Goal: Use online tool/utility: Utilize a website feature to perform a specific function

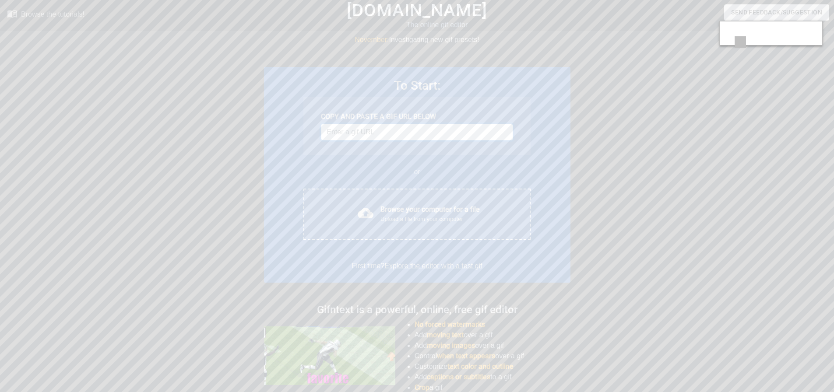
click at [398, 135] on input "Username" at bounding box center [417, 132] width 192 height 17
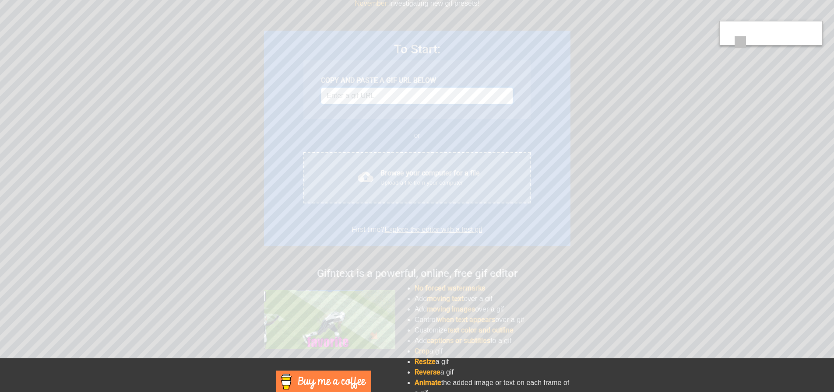
scroll to position [44, 0]
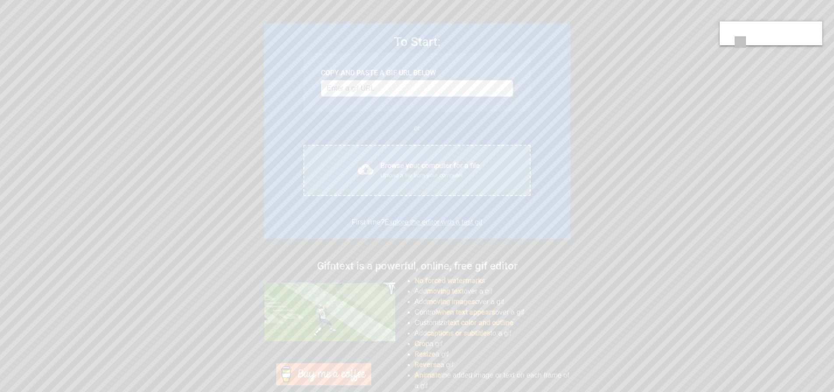
click at [404, 168] on div "Browse your computer for a file Upload a file from your computer" at bounding box center [429, 170] width 99 height 19
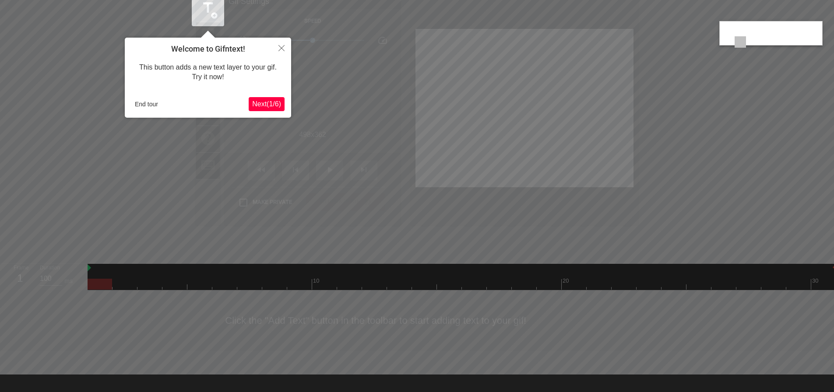
scroll to position [21, 0]
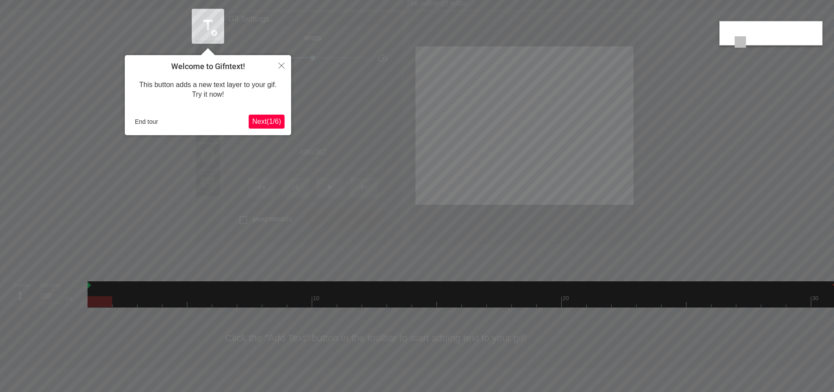
click at [258, 123] on span "Next ( 1 / 6 )" at bounding box center [266, 121] width 29 height 7
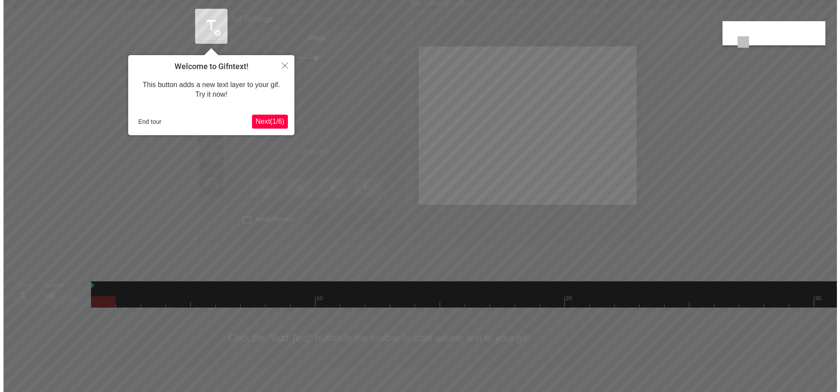
scroll to position [0, 0]
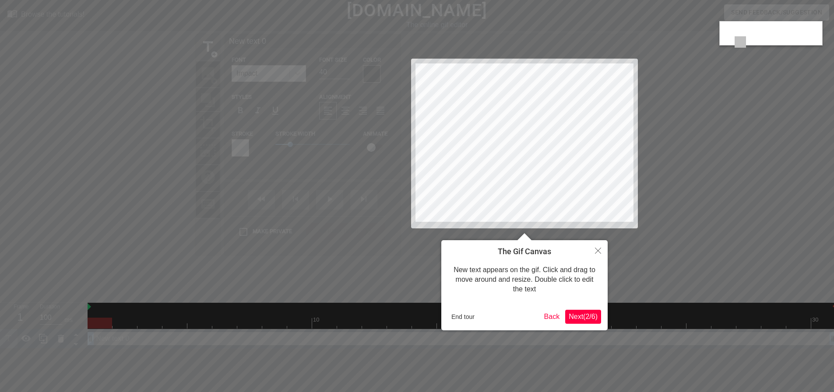
click at [582, 315] on span "Next ( 2 / 6 )" at bounding box center [583, 316] width 29 height 7
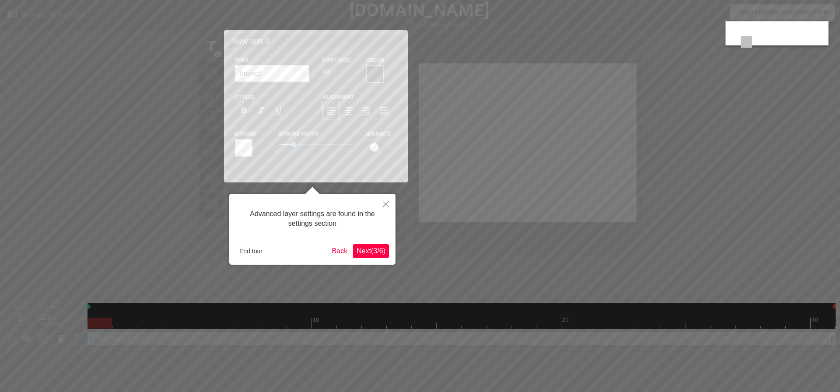
click at [372, 250] on span "Next ( 3 / 6 )" at bounding box center [371, 250] width 29 height 7
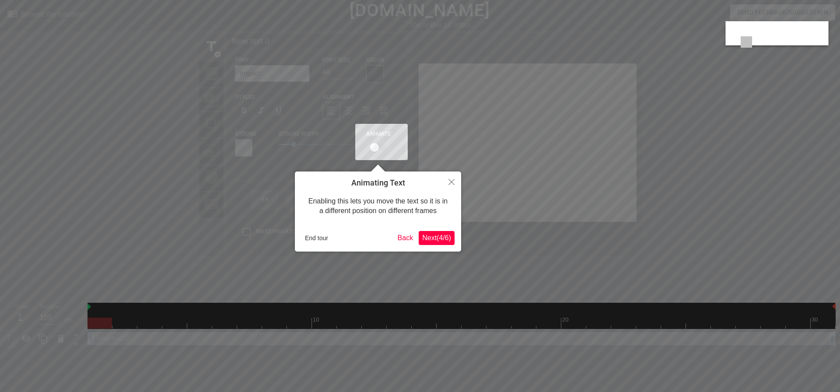
click at [424, 238] on span "Next ( 4 / 6 )" at bounding box center [436, 237] width 29 height 7
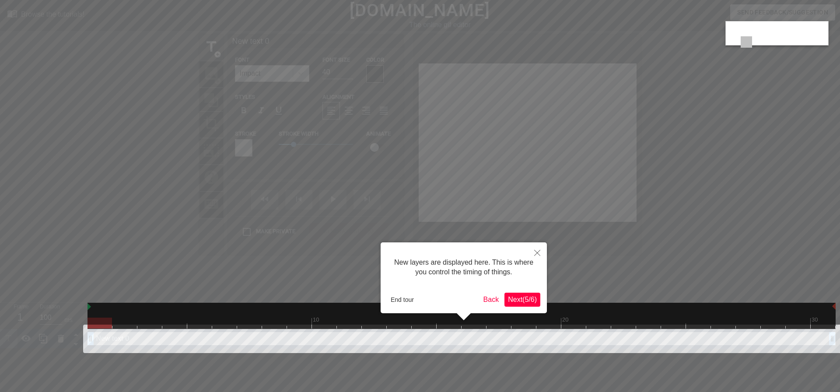
click at [509, 300] on span "Next ( 5 / 6 )" at bounding box center [522, 299] width 29 height 7
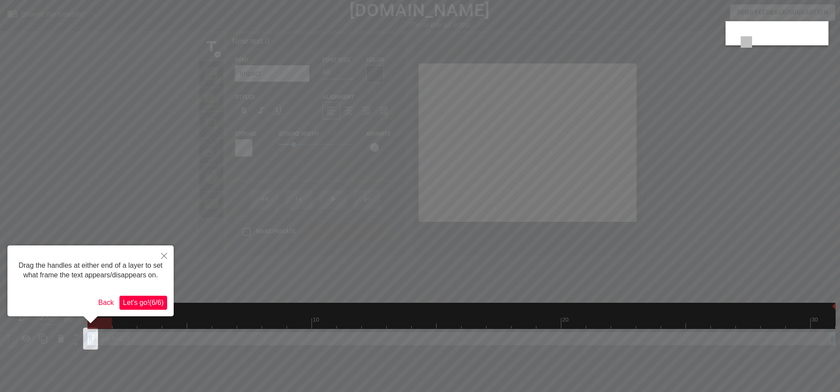
click at [143, 302] on span "Let's go! ( 6 / 6 )" at bounding box center [143, 302] width 41 height 7
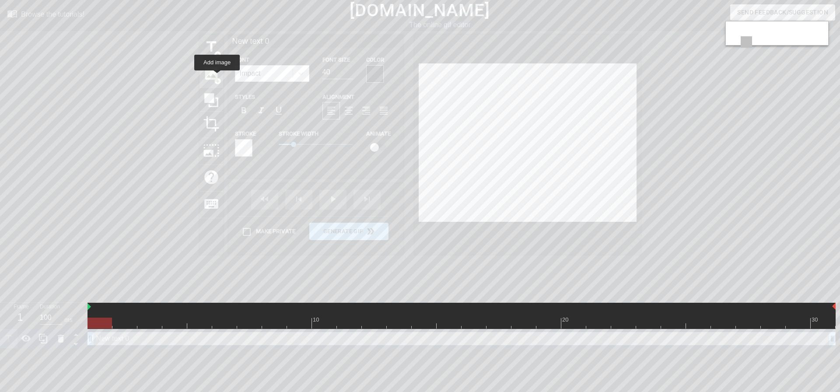
click at [217, 77] on span "add_circle" at bounding box center [217, 80] width 7 height 7
click at [214, 75] on span "image" at bounding box center [211, 73] width 17 height 17
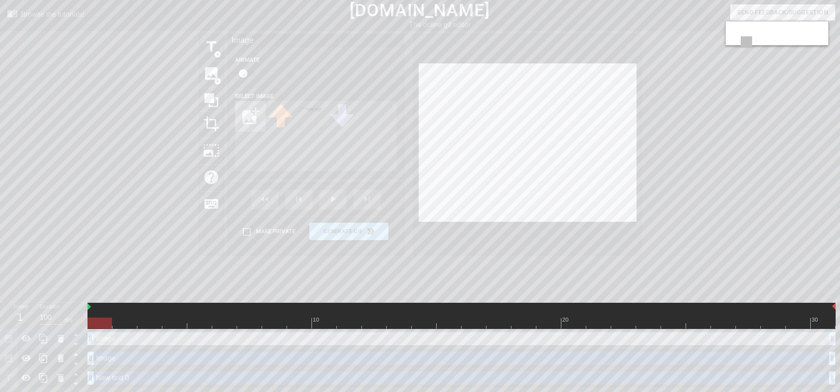
click at [249, 119] on input "file" at bounding box center [251, 117] width 30 height 30
type input "C:\fakepath\[PERSON_NAME].png"
click at [59, 358] on icon at bounding box center [61, 359] width 6 height 8
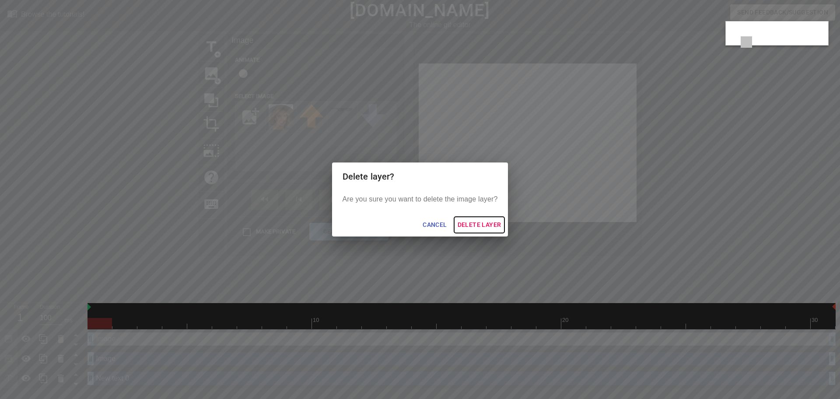
click at [470, 225] on span "Delete Layer" at bounding box center [480, 224] width 44 height 11
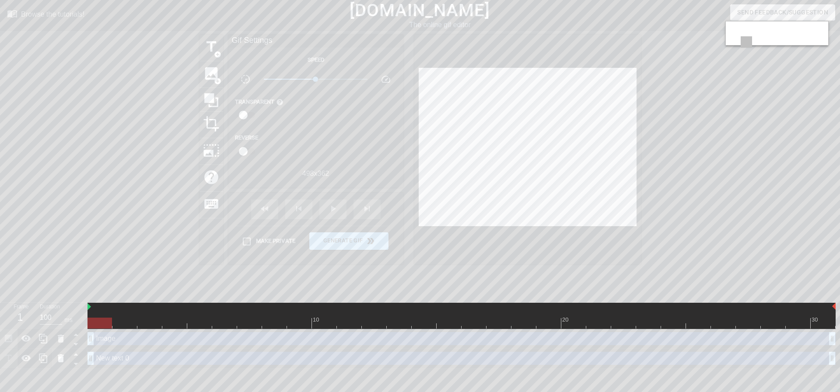
click at [56, 359] on icon at bounding box center [61, 358] width 11 height 11
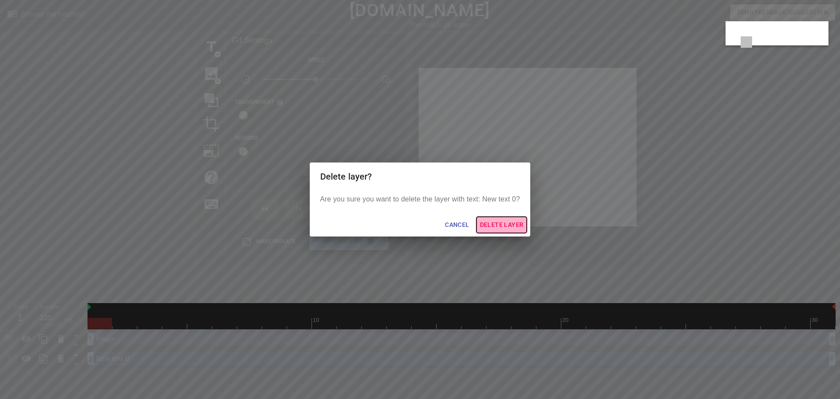
click at [506, 224] on span "Delete Layer" at bounding box center [502, 224] width 44 height 11
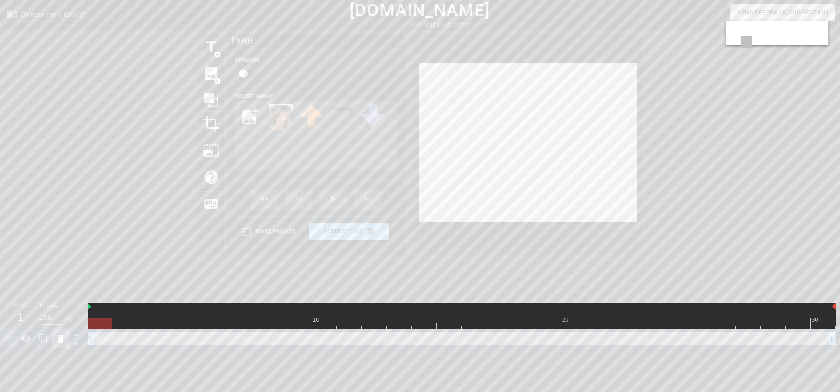
click at [65, 339] on icon at bounding box center [61, 339] width 11 height 11
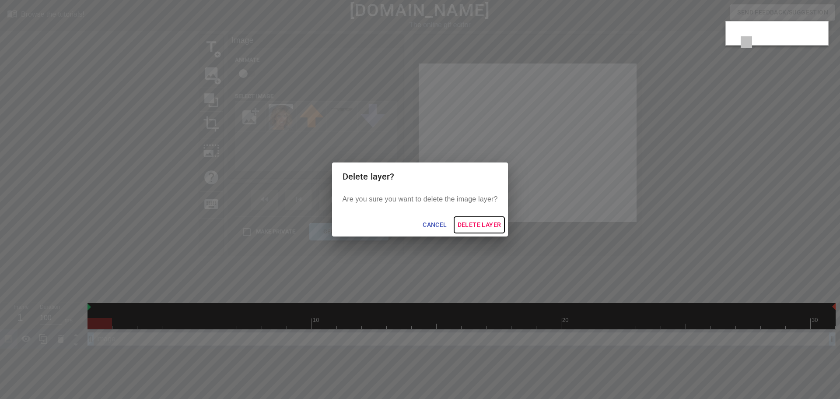
click at [484, 221] on span "Delete Layer" at bounding box center [480, 224] width 44 height 11
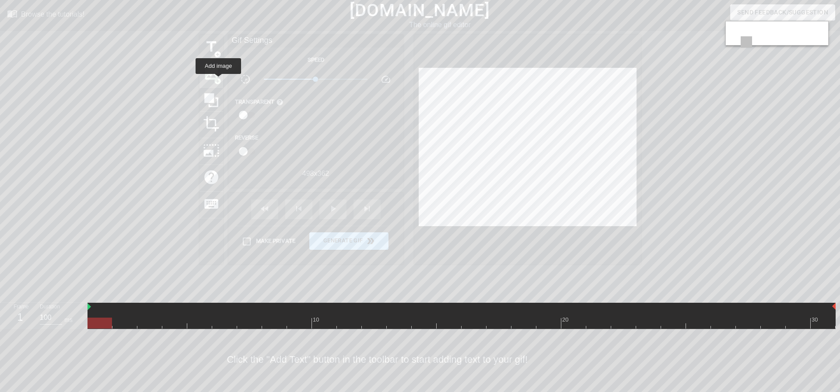
click at [219, 80] on span "add_circle" at bounding box center [217, 80] width 7 height 7
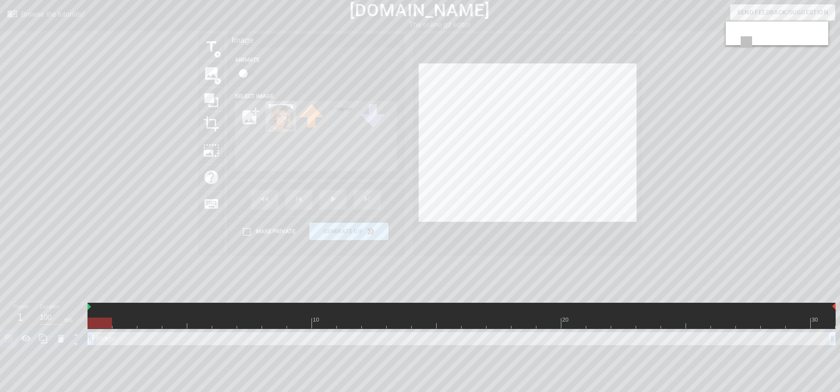
click at [273, 115] on img at bounding box center [281, 116] width 25 height 25
click at [213, 72] on span "image" at bounding box center [211, 73] width 17 height 17
click at [247, 111] on input "file" at bounding box center [251, 117] width 30 height 30
type input "C:\fakepath\[PERSON_NAME].png"
click at [285, 120] on img at bounding box center [281, 116] width 25 height 25
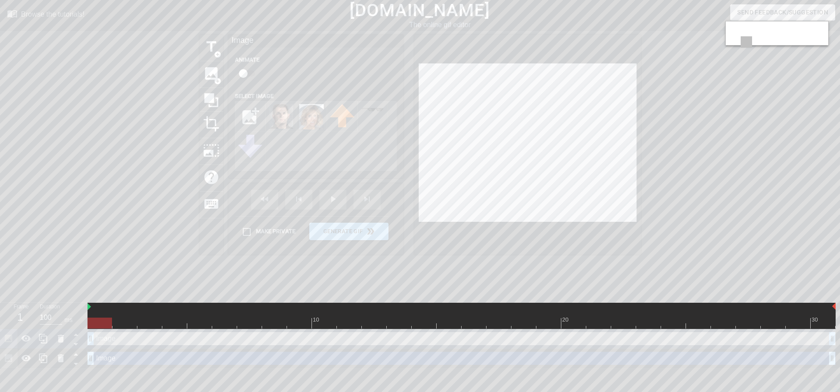
click at [550, 267] on div "title add_circle image add_circle crop photo_size_select_large help keyboard Im…" at bounding box center [421, 166] width 442 height 263
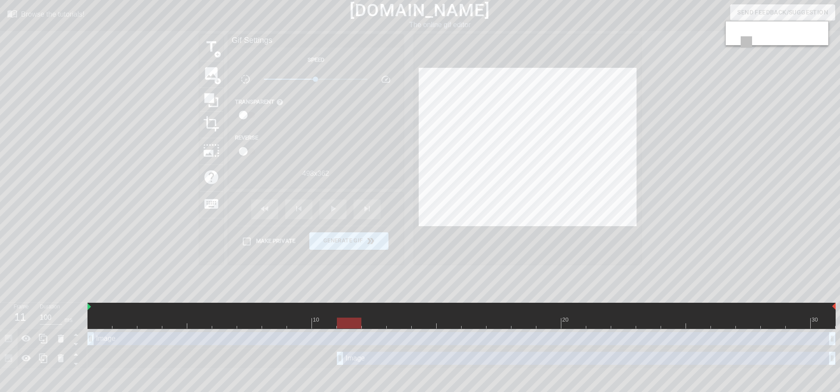
drag, startPoint x: 91, startPoint y: 360, endPoint x: 349, endPoint y: 359, distance: 257.4
click at [27, 358] on icon at bounding box center [26, 358] width 11 height 11
drag, startPoint x: 340, startPoint y: 361, endPoint x: 310, endPoint y: 358, distance: 29.9
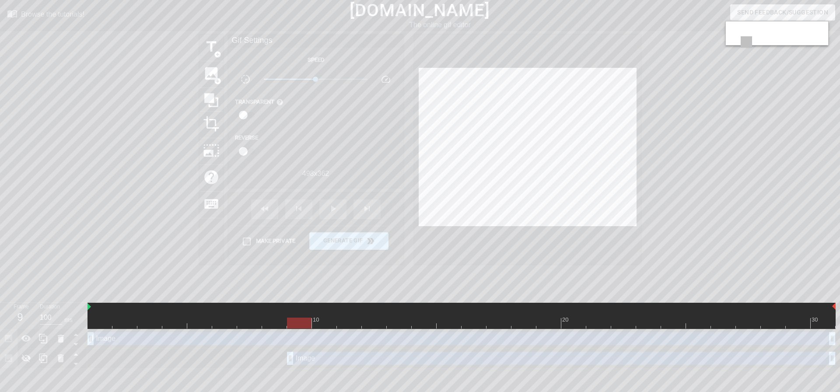
click at [307, 359] on div "Image drag_handle drag_handle" at bounding box center [462, 358] width 749 height 13
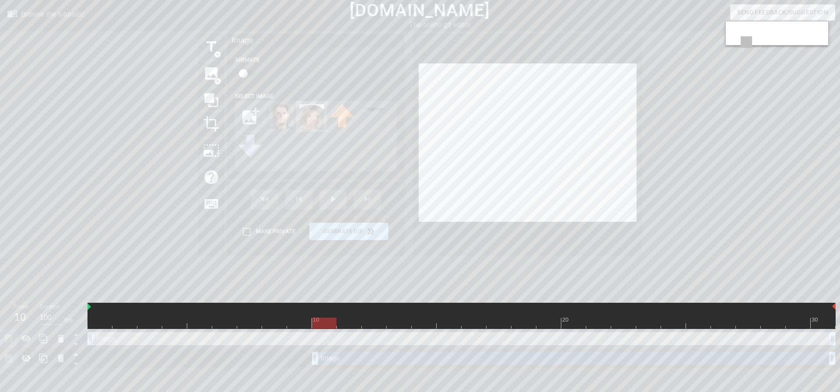
click at [318, 119] on img at bounding box center [311, 116] width 25 height 25
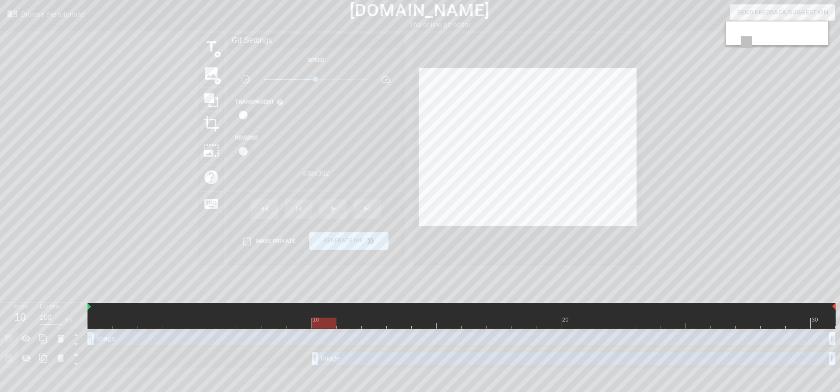
click at [453, 273] on div "title add_circle image add_circle crop photo_size_select_large help keyboard Gi…" at bounding box center [421, 166] width 442 height 263
click at [211, 76] on span "image" at bounding box center [211, 73] width 17 height 17
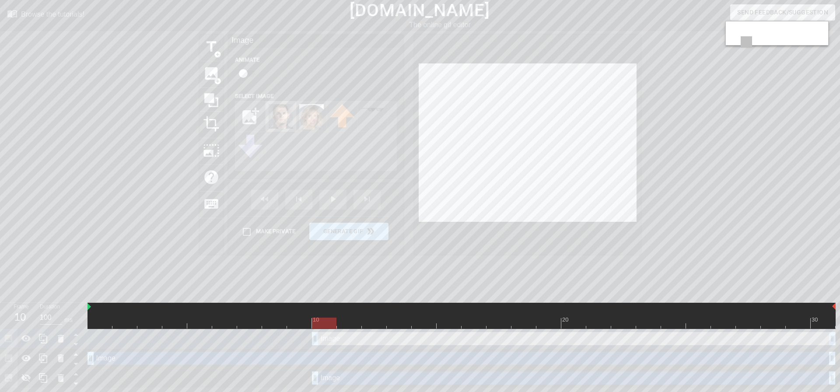
click at [280, 115] on img at bounding box center [281, 116] width 25 height 25
click at [823, 25] on div at bounding box center [825, 28] width 11 height 11
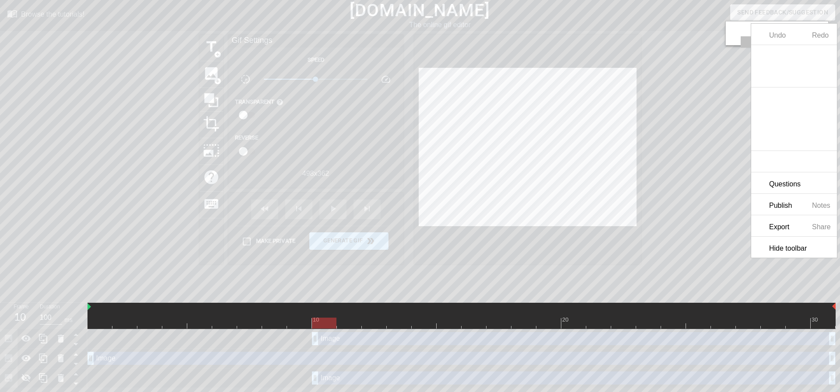
click at [793, 253] on div "Hide toolbar" at bounding box center [795, 247] width 86 height 21
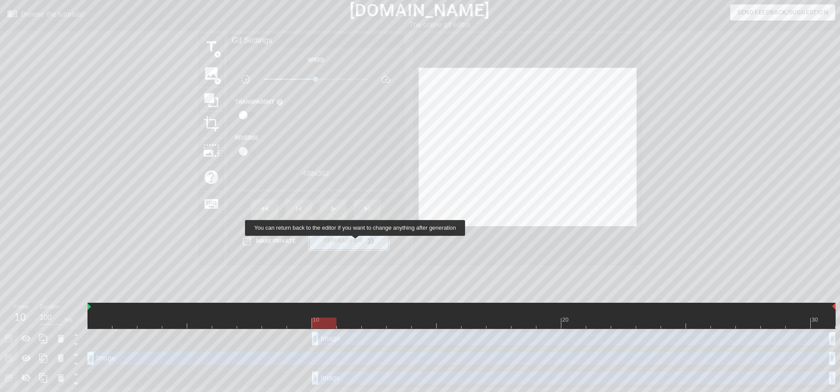
click at [357, 242] on span "Generate Gif double_arrow" at bounding box center [349, 241] width 72 height 11
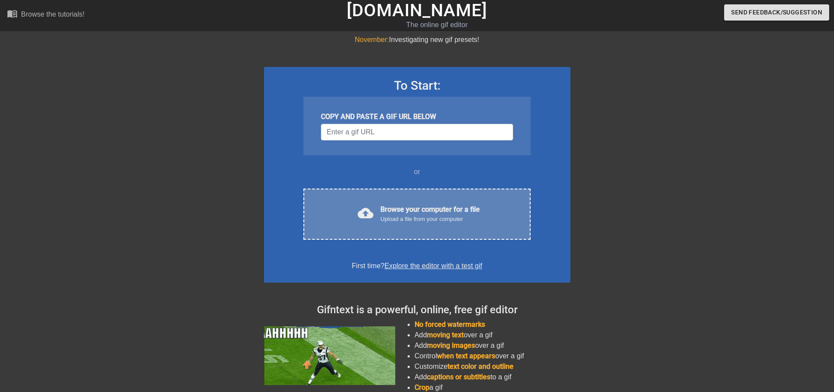
click at [377, 207] on div "cloud_upload Browse your computer for a file Upload a file from your computer" at bounding box center [417, 214] width 190 height 20
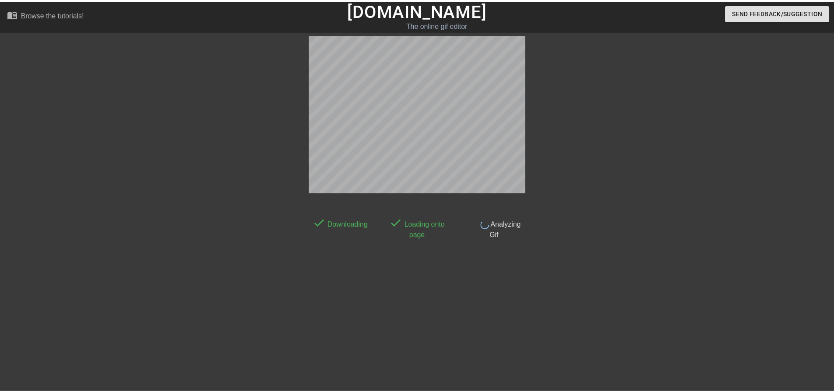
scroll to position [4, 0]
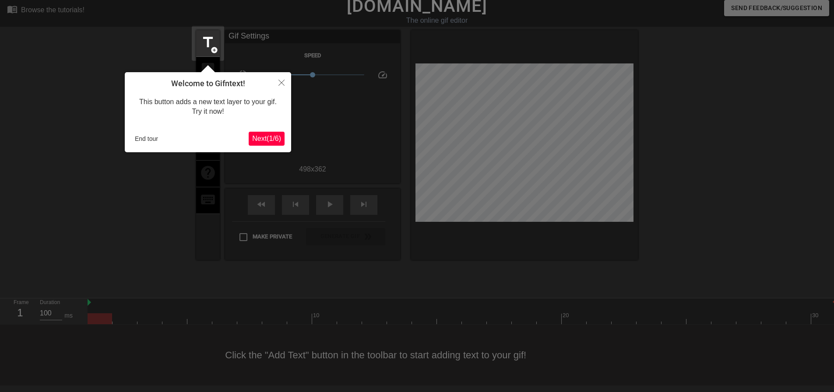
click at [273, 137] on span "Next ( 1 / 6 )" at bounding box center [266, 138] width 29 height 7
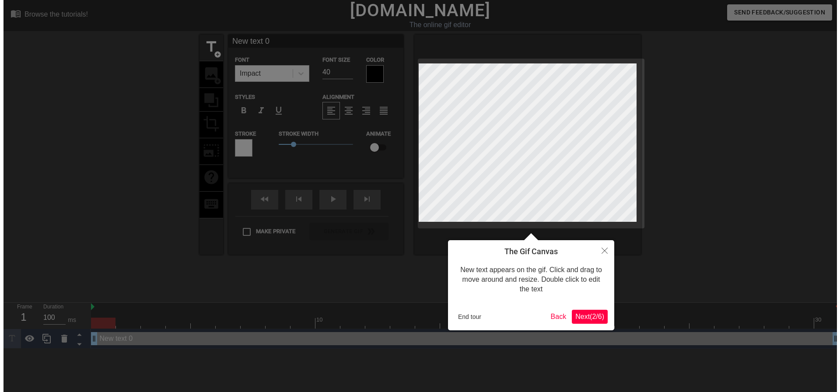
scroll to position [0, 0]
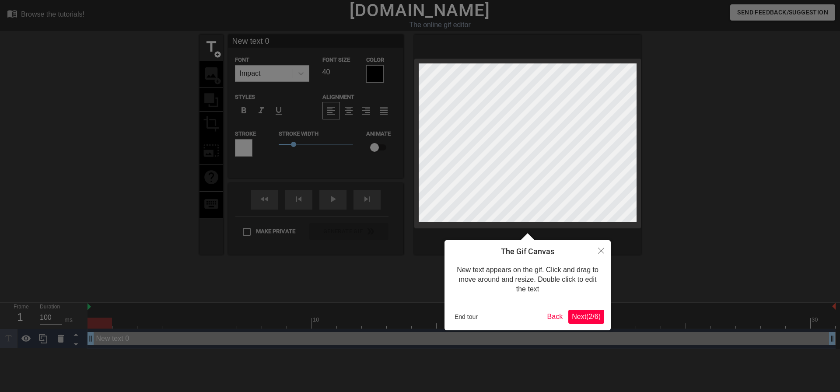
click at [588, 320] on span "Next ( 2 / 6 )" at bounding box center [586, 316] width 29 height 7
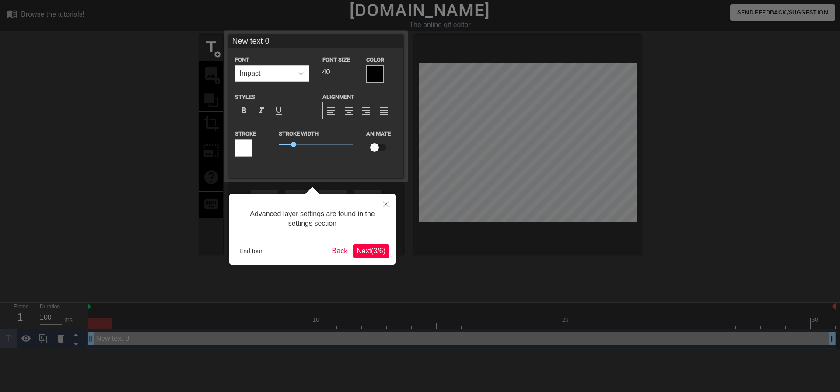
click at [376, 253] on span "Next ( 3 / 6 )" at bounding box center [371, 250] width 29 height 7
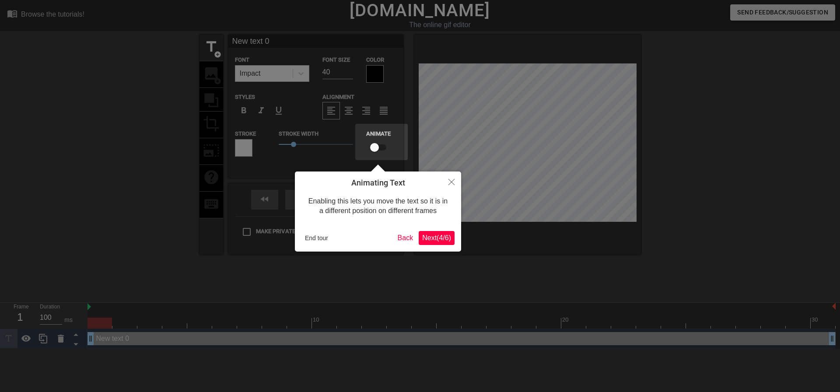
click at [440, 234] on span "Next ( 4 / 6 )" at bounding box center [436, 237] width 29 height 7
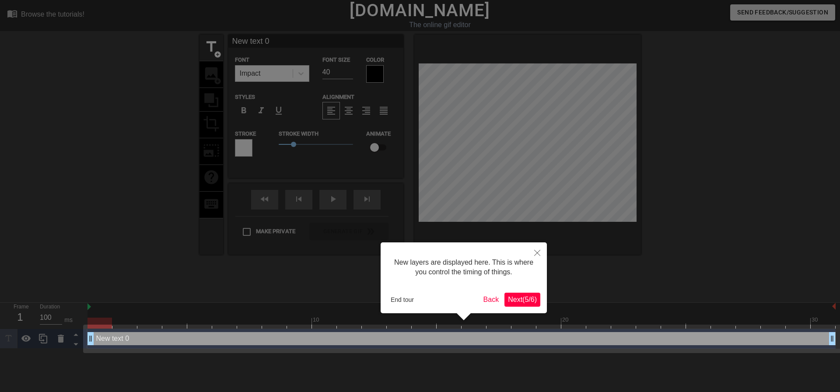
click at [520, 300] on span "Next ( 5 / 6 )" at bounding box center [522, 299] width 29 height 7
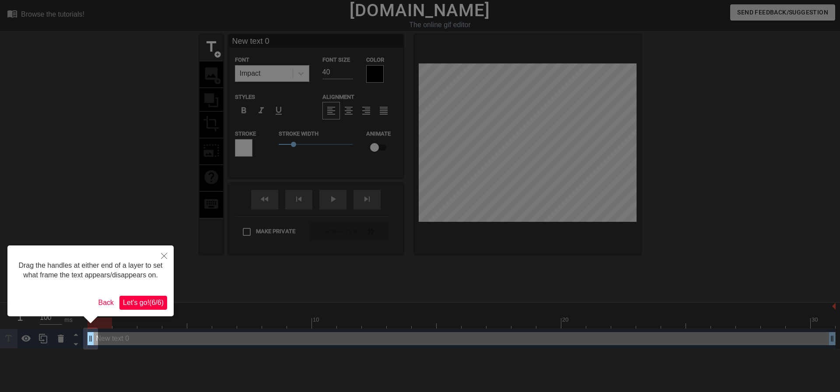
click at [161, 303] on span "Let's go! ( 6 / 6 )" at bounding box center [143, 302] width 41 height 7
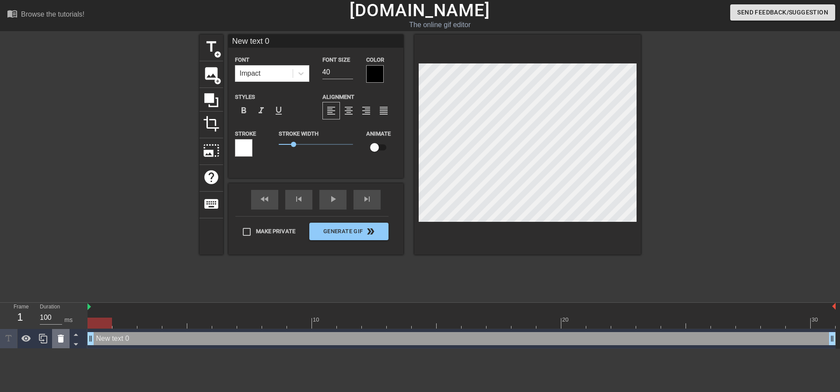
click at [65, 339] on icon at bounding box center [61, 339] width 11 height 11
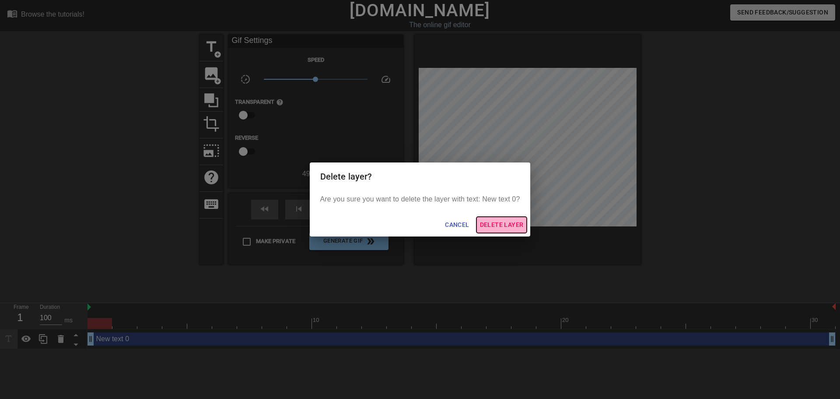
click at [491, 220] on span "Delete Layer" at bounding box center [502, 224] width 44 height 11
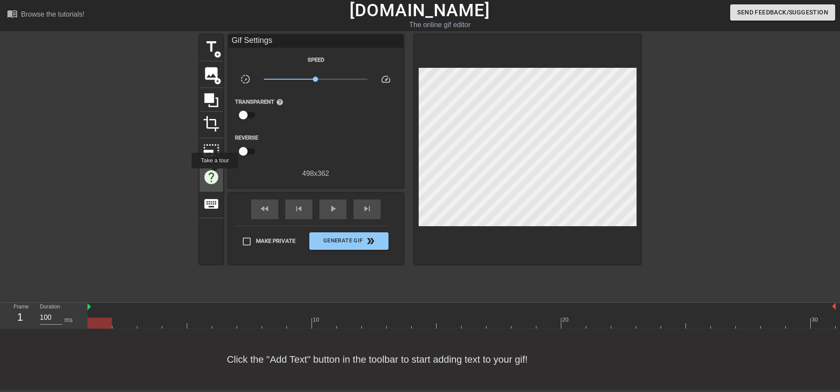
click at [214, 175] on span "help" at bounding box center [211, 177] width 17 height 17
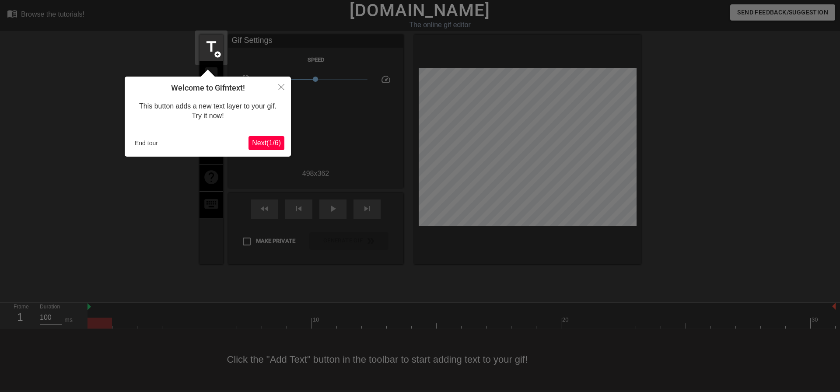
click at [263, 143] on span "Next ( 1 / 6 )" at bounding box center [266, 142] width 29 height 7
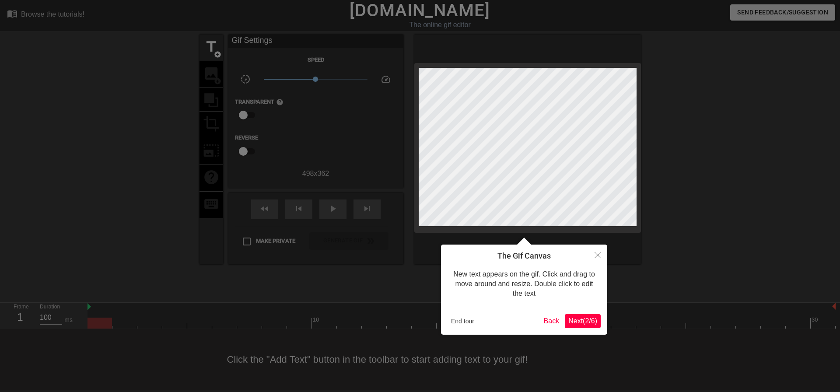
click at [581, 327] on button "Next ( 2 / 6 )" at bounding box center [583, 321] width 36 height 14
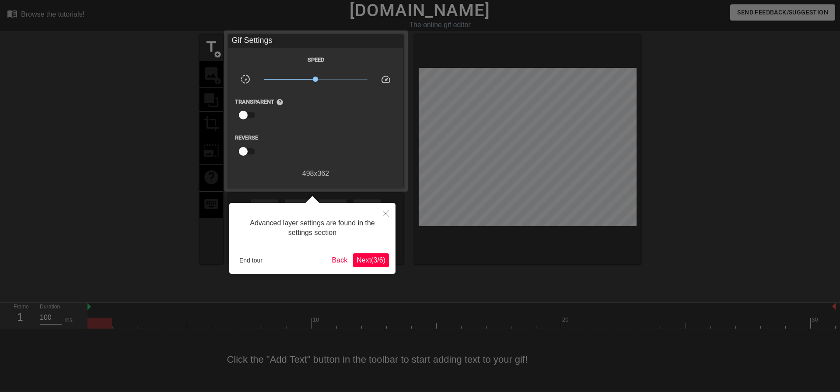
click at [376, 264] on span "Next ( 3 / 6 )" at bounding box center [371, 260] width 29 height 7
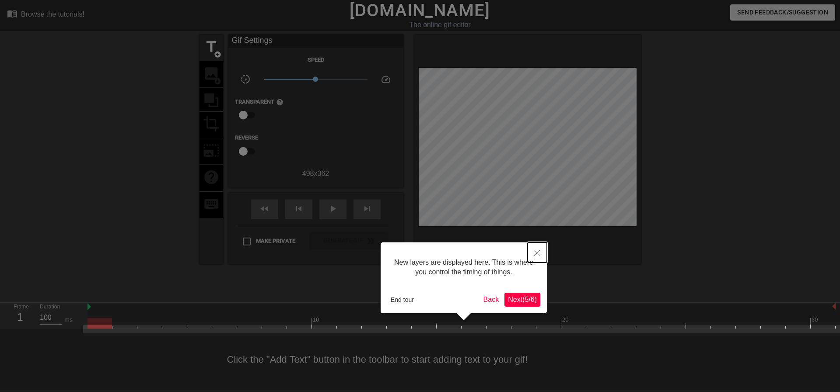
click at [538, 255] on icon "Close" at bounding box center [537, 253] width 6 height 6
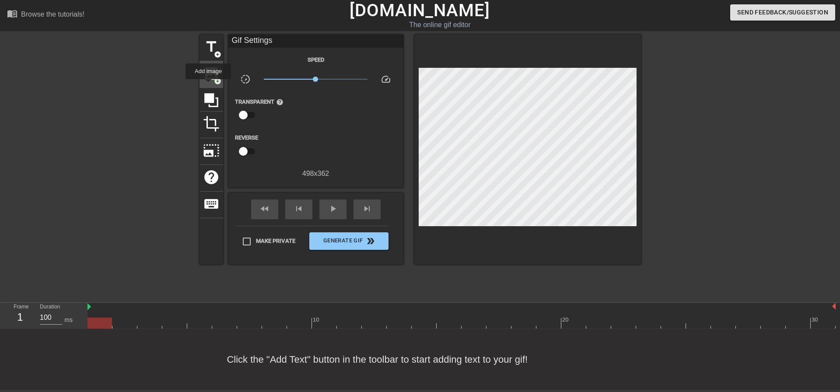
click at [211, 77] on span "image" at bounding box center [211, 73] width 17 height 17
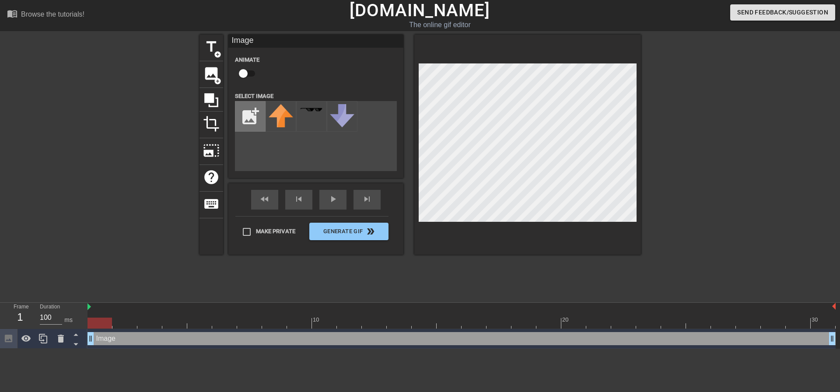
click at [244, 115] on input "file" at bounding box center [251, 117] width 30 height 30
type input "C:\fakepath\[PERSON_NAME].png"
click at [60, 341] on icon at bounding box center [61, 339] width 6 height 8
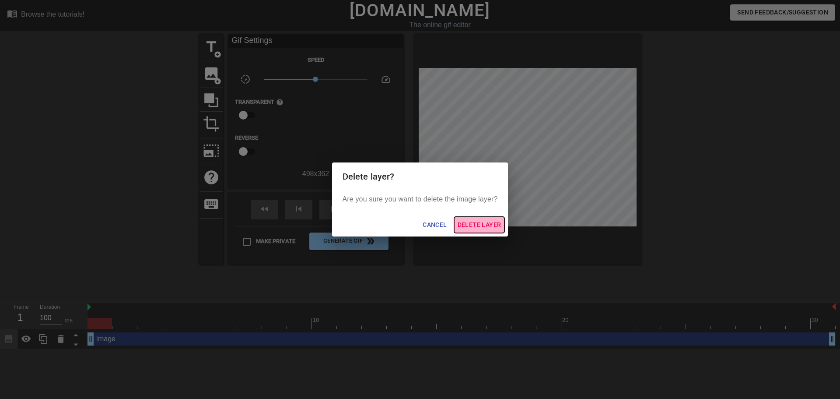
click at [471, 225] on span "Delete Layer" at bounding box center [480, 224] width 44 height 11
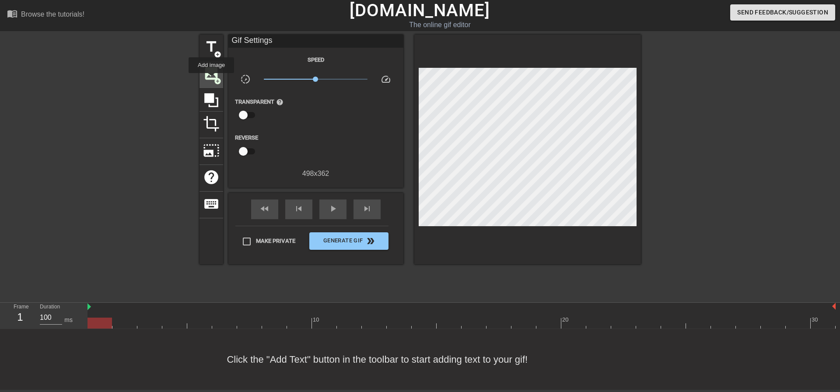
click at [211, 79] on span "image" at bounding box center [211, 73] width 17 height 17
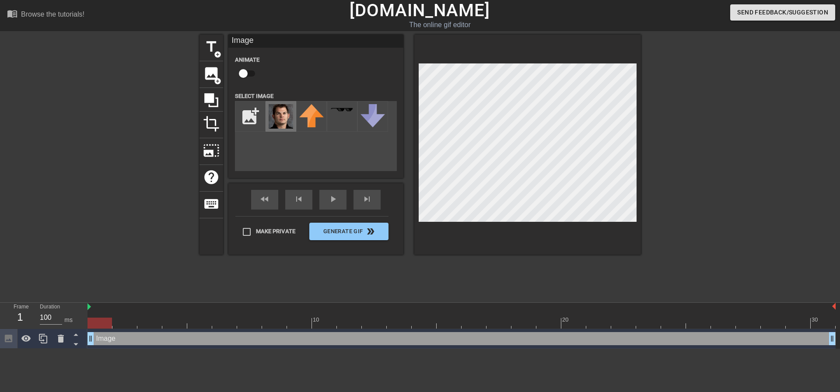
click at [276, 113] on img at bounding box center [281, 116] width 25 height 25
drag, startPoint x: 90, startPoint y: 338, endPoint x: 70, endPoint y: 348, distance: 21.7
click at [70, 348] on div "Frame 1 Duration 100 ms 10 20 30 Image drag_handle drag_handle" at bounding box center [420, 326] width 840 height 46
click at [346, 233] on button "Generate Gif double_arrow" at bounding box center [348, 232] width 79 height 18
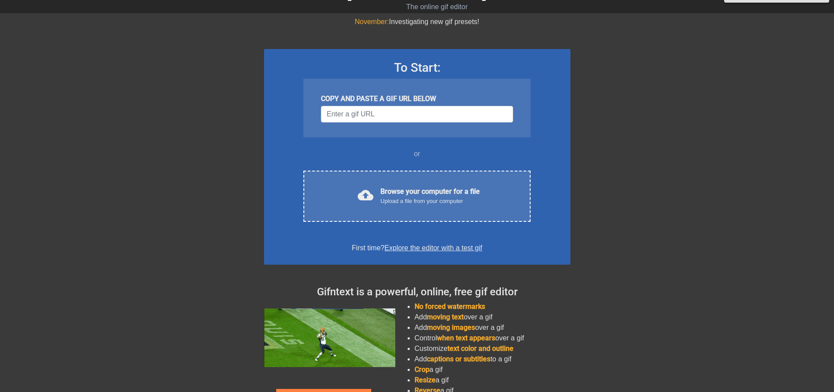
scroll to position [75, 0]
